Goal: Complete application form

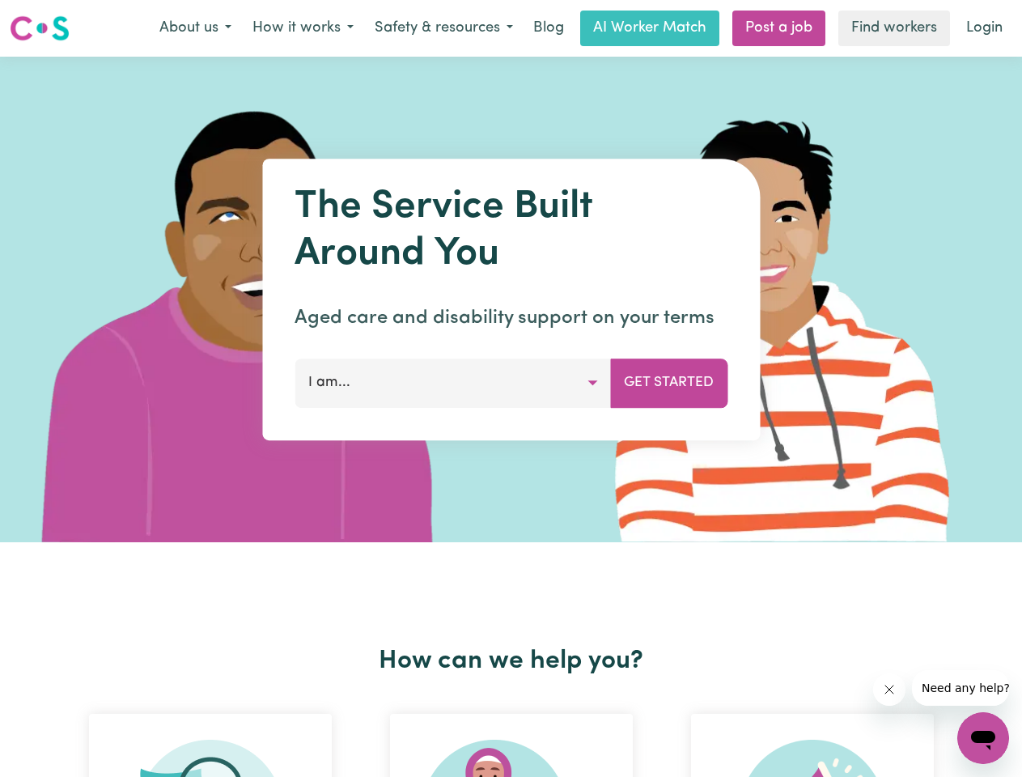
click at [195, 28] on button "About us" at bounding box center [195, 28] width 93 height 34
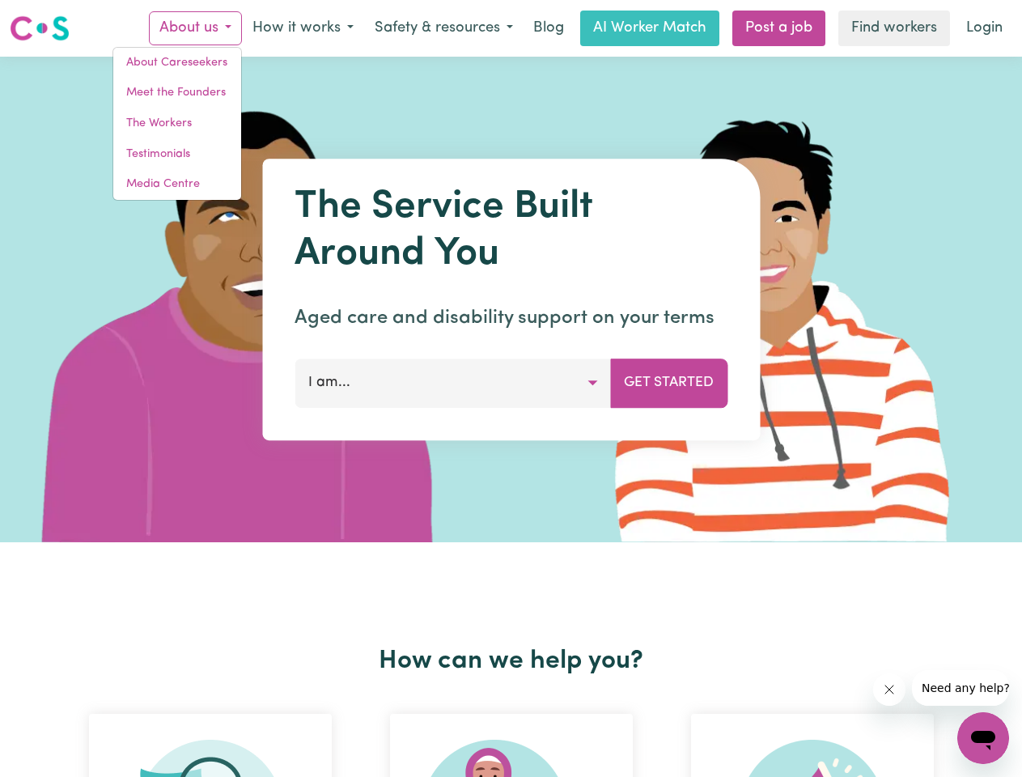
click at [302, 28] on button "How it works" at bounding box center [303, 28] width 122 height 34
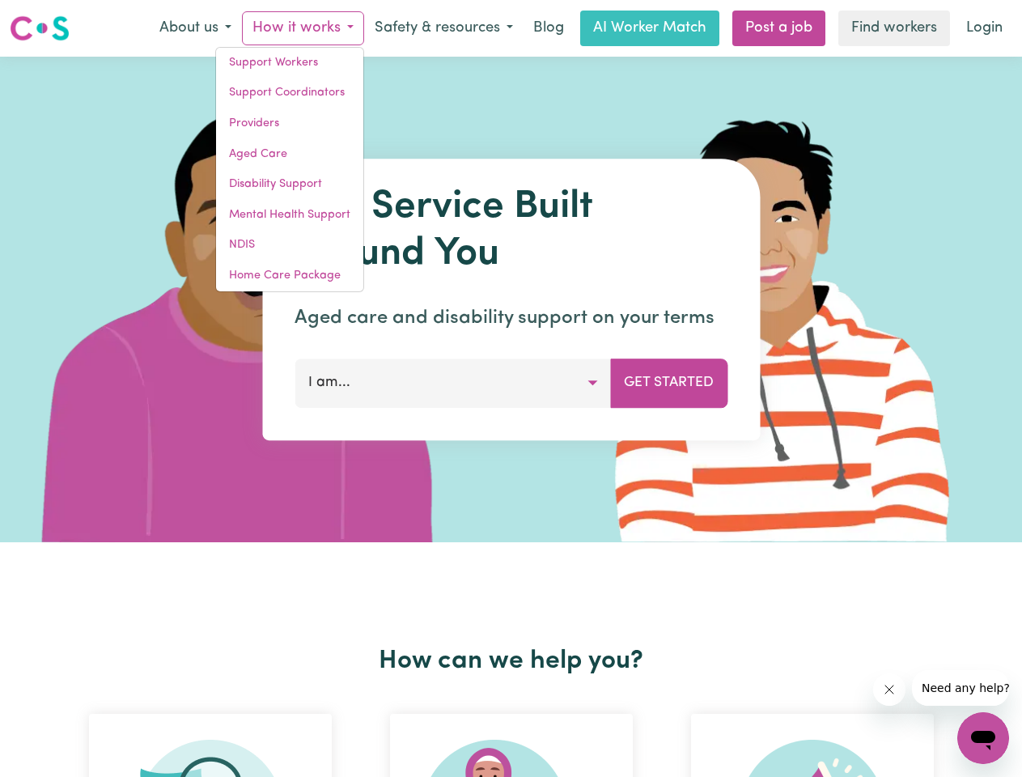
click at [443, 28] on button "Safety & resources" at bounding box center [443, 28] width 159 height 34
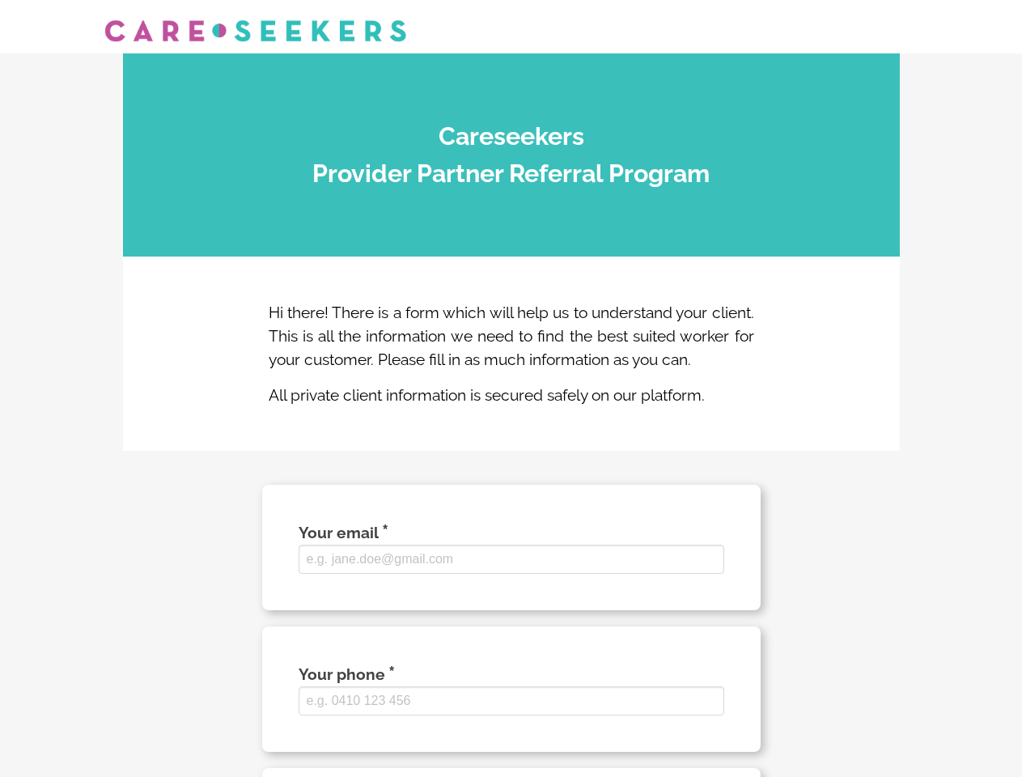
select select
